Goal: Find specific page/section: Find specific page/section

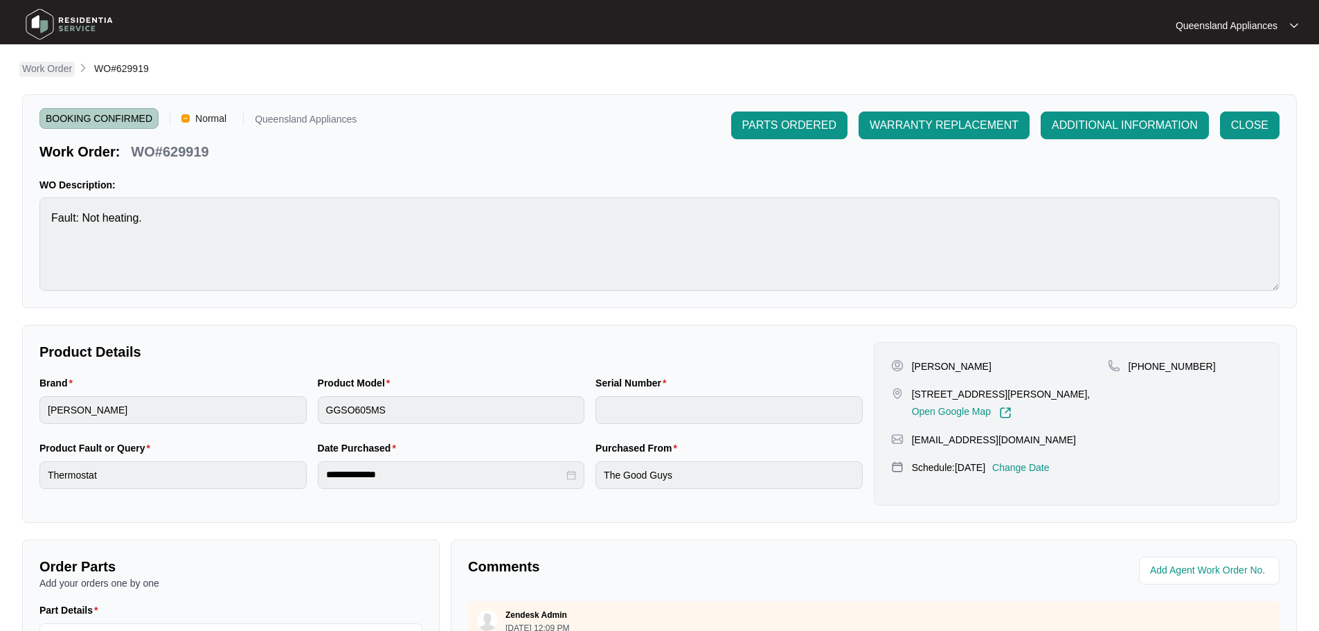
click at [62, 68] on p "Work Order" at bounding box center [47, 69] width 50 height 14
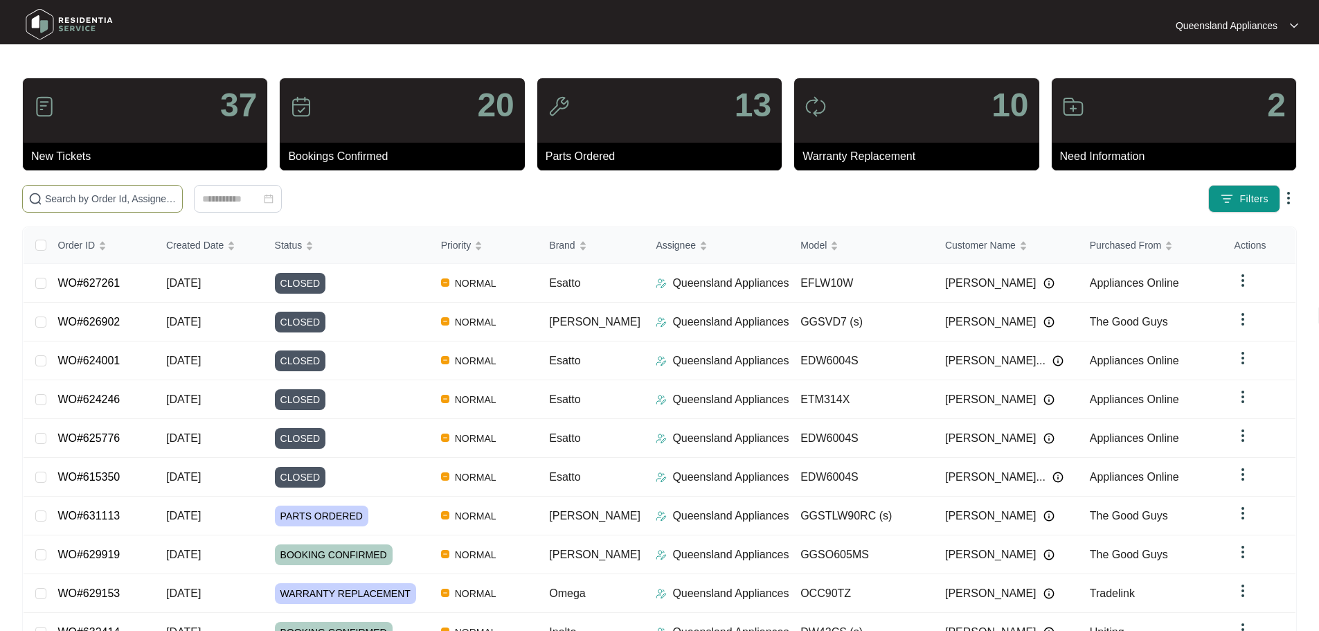
click at [154, 207] on span at bounding box center [102, 199] width 161 height 28
paste input "629153"
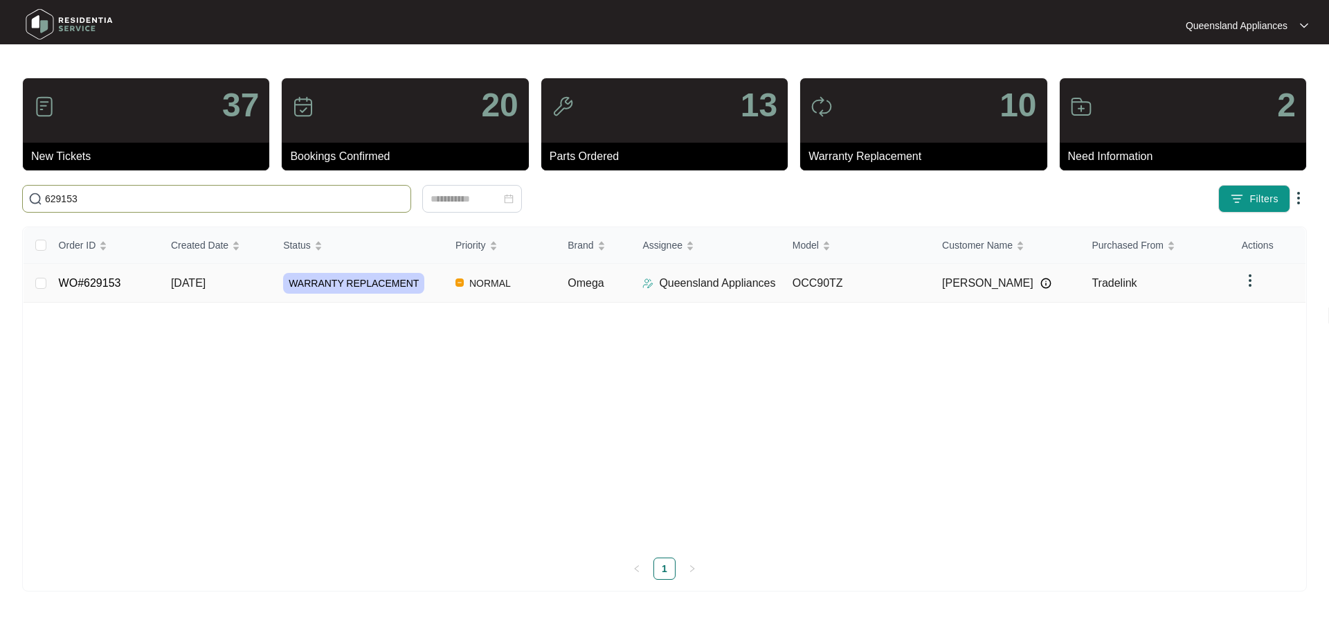
type input "629153"
click at [368, 275] on span "WARRANTY REPLACEMENT" at bounding box center [353, 283] width 141 height 21
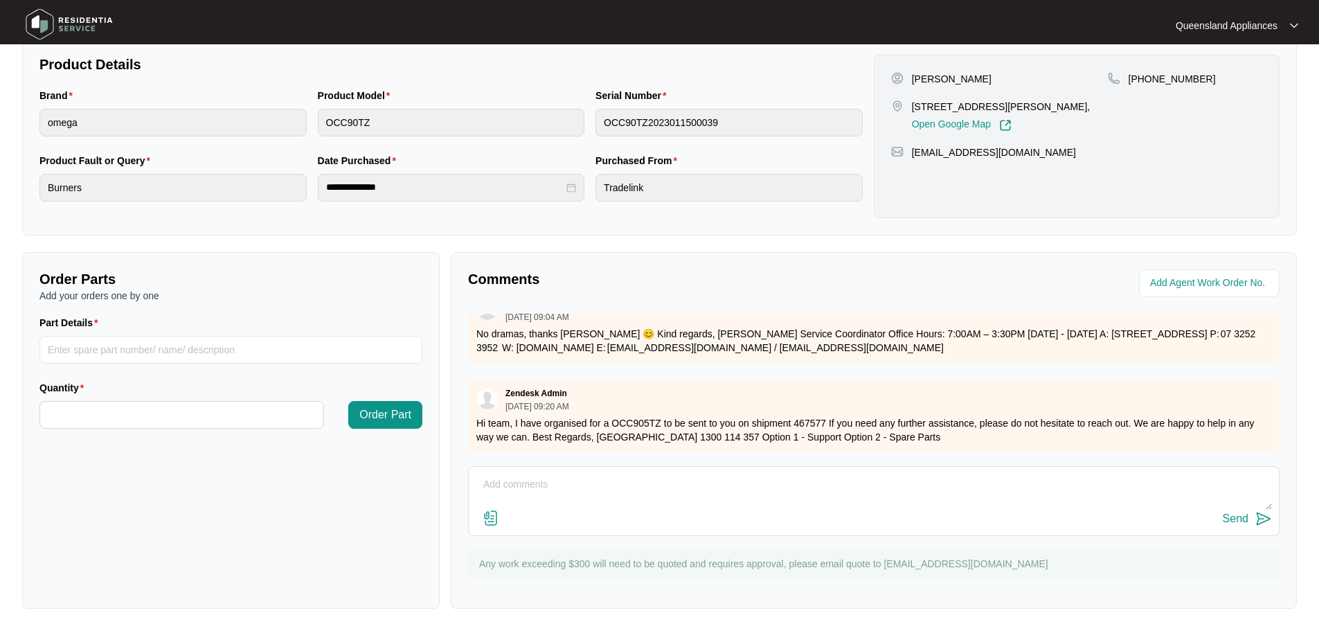
scroll to position [779, 0]
click at [642, 416] on p "Hi team, I have organised for a OCC905TZ to be sent to you on shipment 467577 I…" at bounding box center [873, 430] width 795 height 28
copy p "OCC905TZ"
